Goal: Browse casually: Explore the website without a specific task or goal

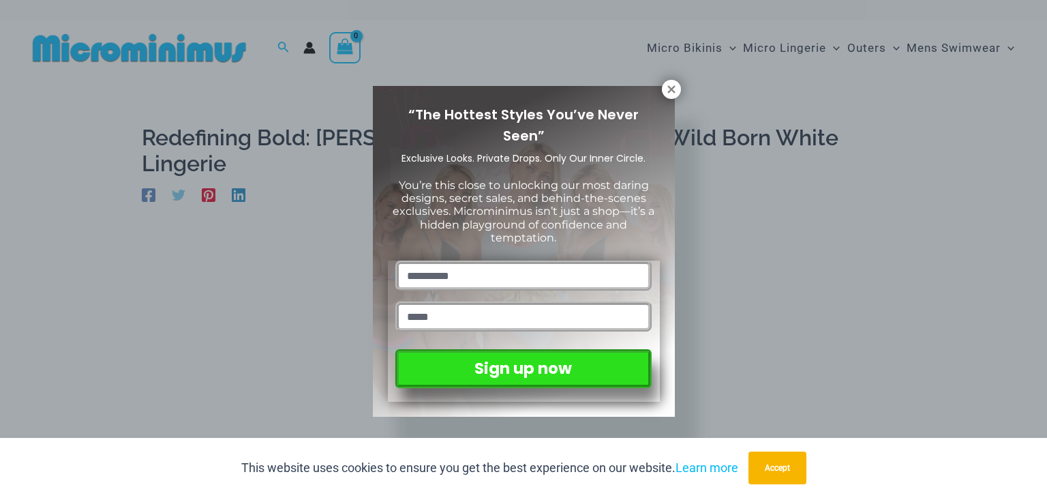
click at [664, 97] on div "“The Hottest Styles You’ve Never Seen” Exclusive Looks. Private Drops. Only Our…" at bounding box center [524, 251] width 302 height 331
click at [668, 91] on icon at bounding box center [671, 89] width 12 height 12
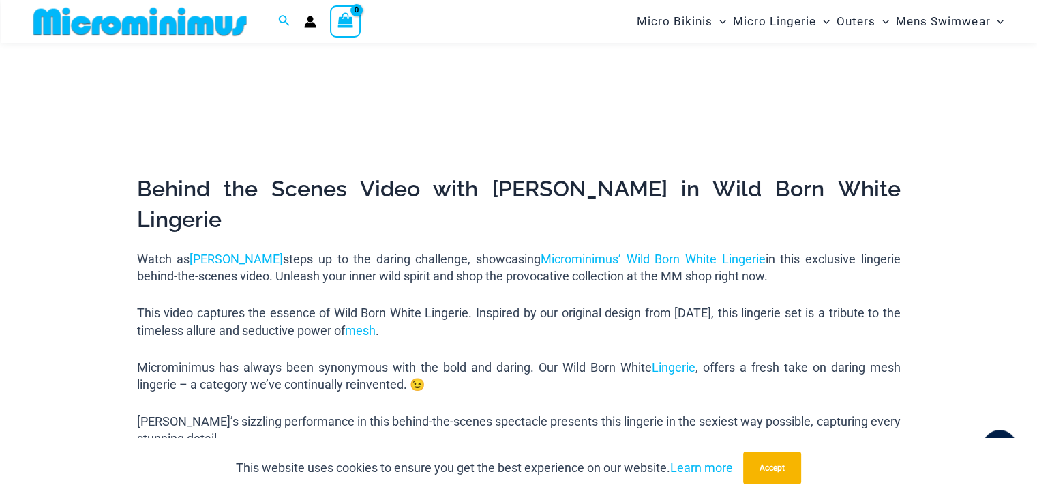
scroll to position [466, 0]
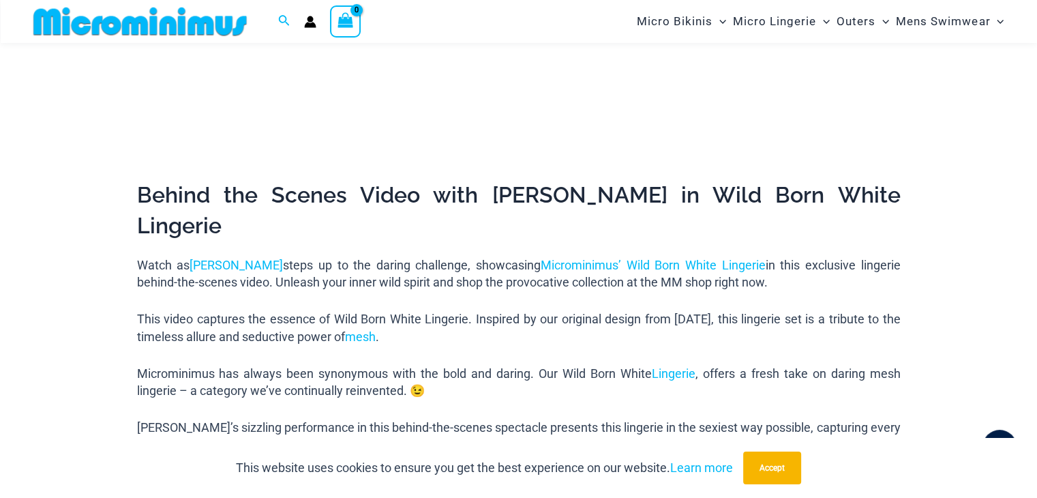
click at [209, 256] on p "Watch as Heather steps up to the daring challenge, showcasing Microminimus’ Wil…" at bounding box center [518, 273] width 763 height 34
click at [229, 258] on link "Heather" at bounding box center [235, 265] width 93 height 14
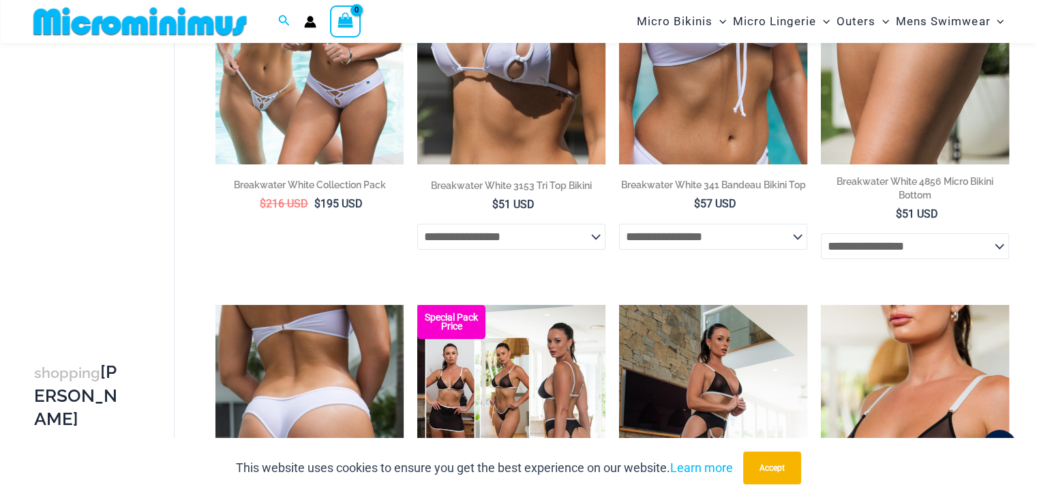
scroll to position [466, 0]
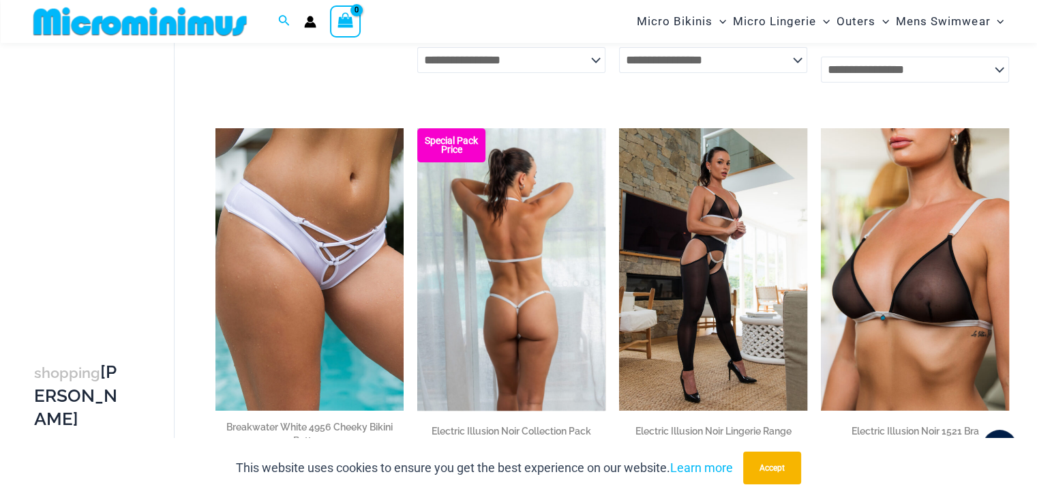
click at [585, 248] on img at bounding box center [511, 269] width 188 height 282
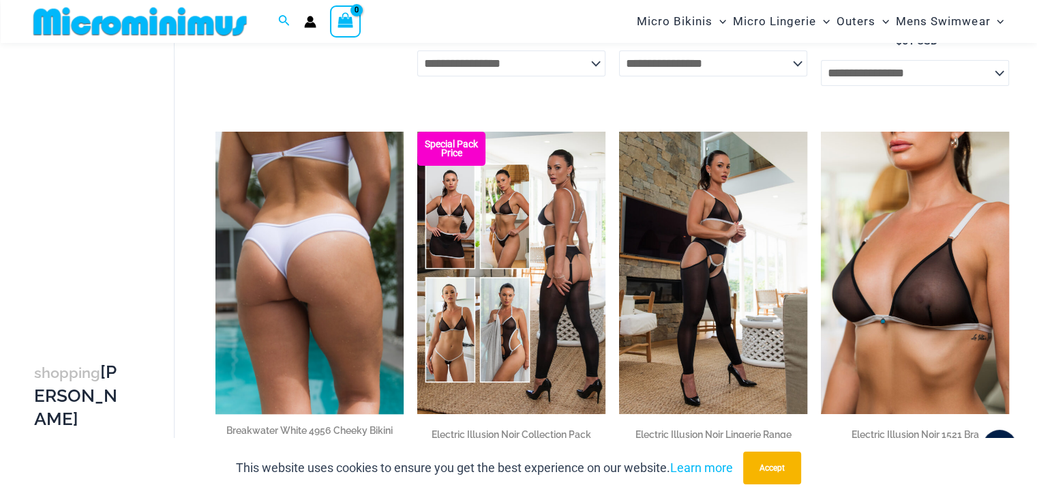
click at [352, 247] on img at bounding box center [309, 273] width 188 height 282
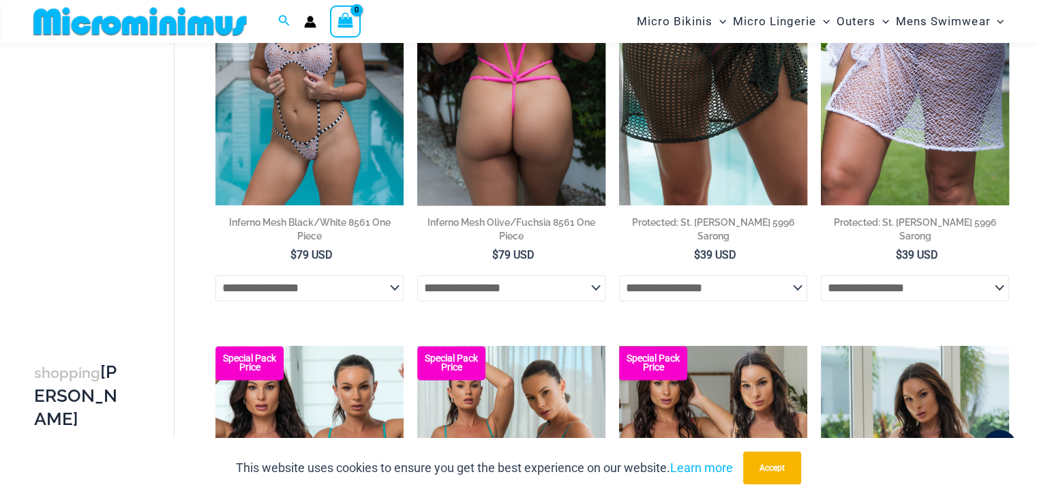
scroll to position [2026, 0]
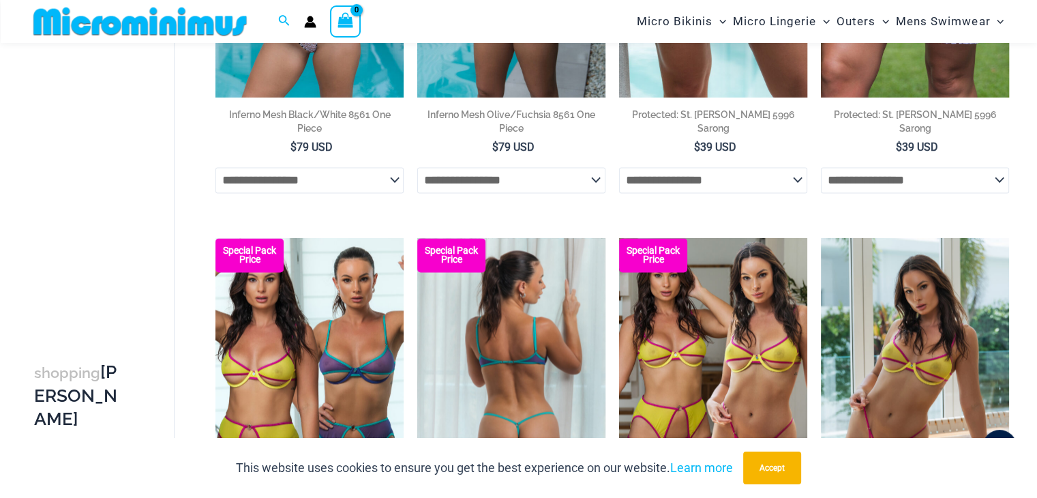
click at [496, 284] on img at bounding box center [511, 379] width 188 height 282
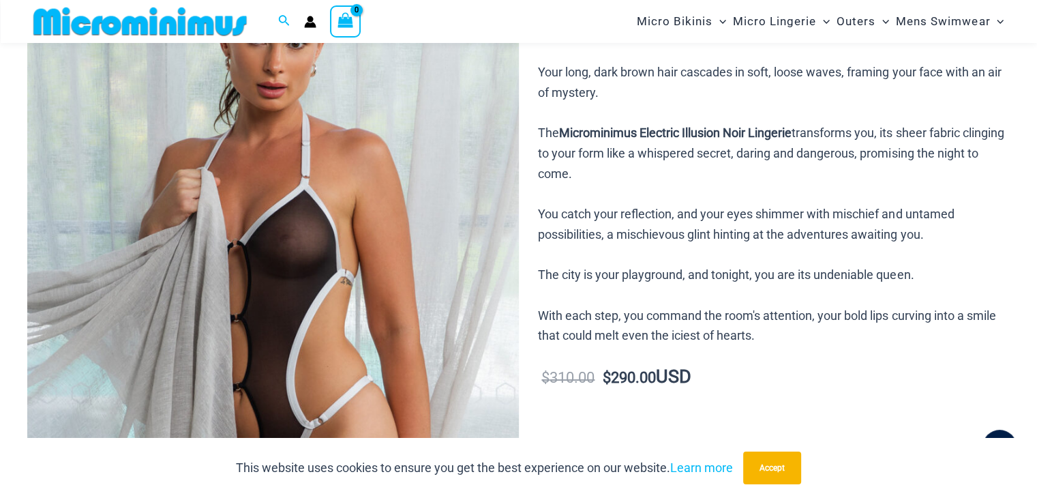
scroll to position [106, 0]
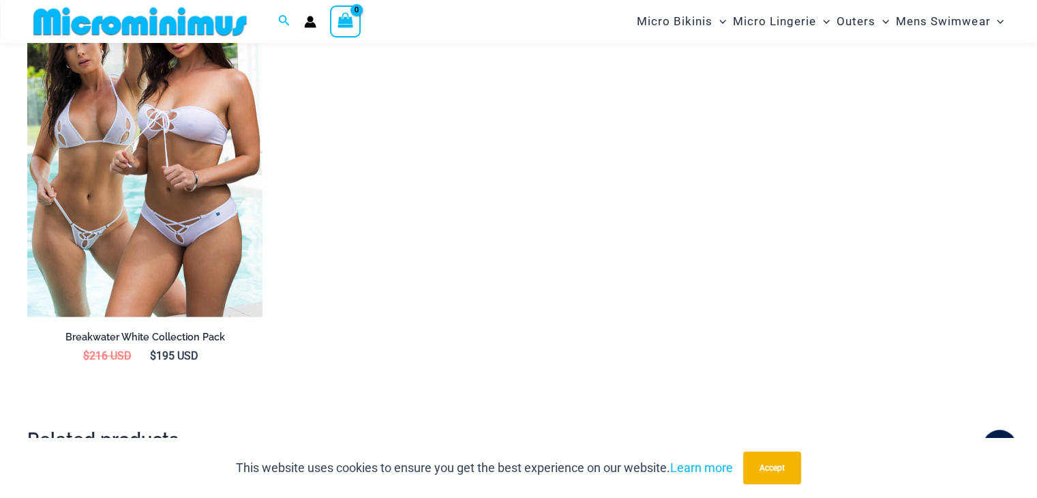
scroll to position [1692, 0]
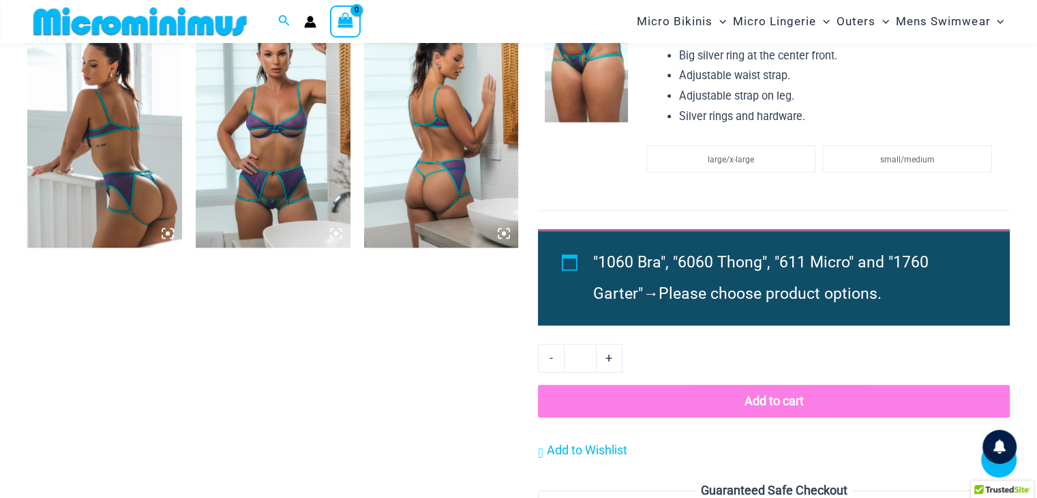
scroll to position [1337, 0]
